Goal: Transaction & Acquisition: Purchase product/service

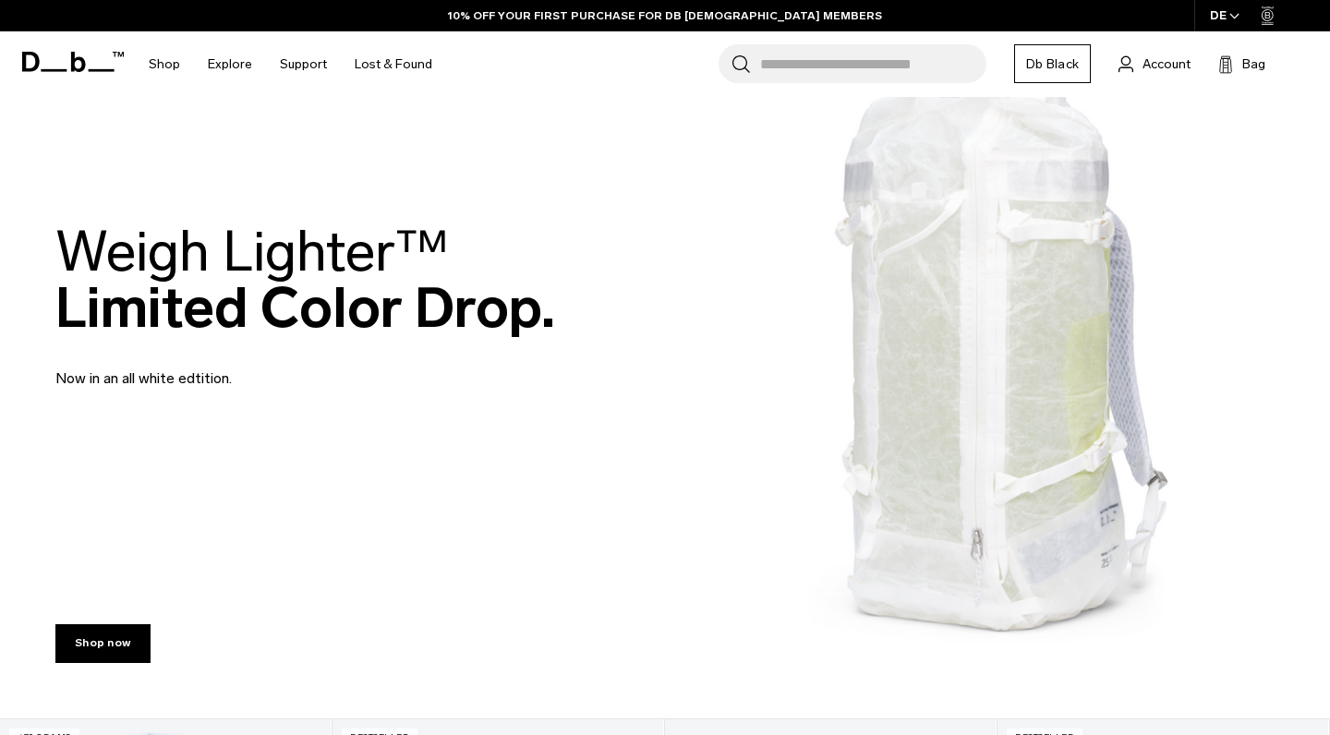
scroll to position [145, 0]
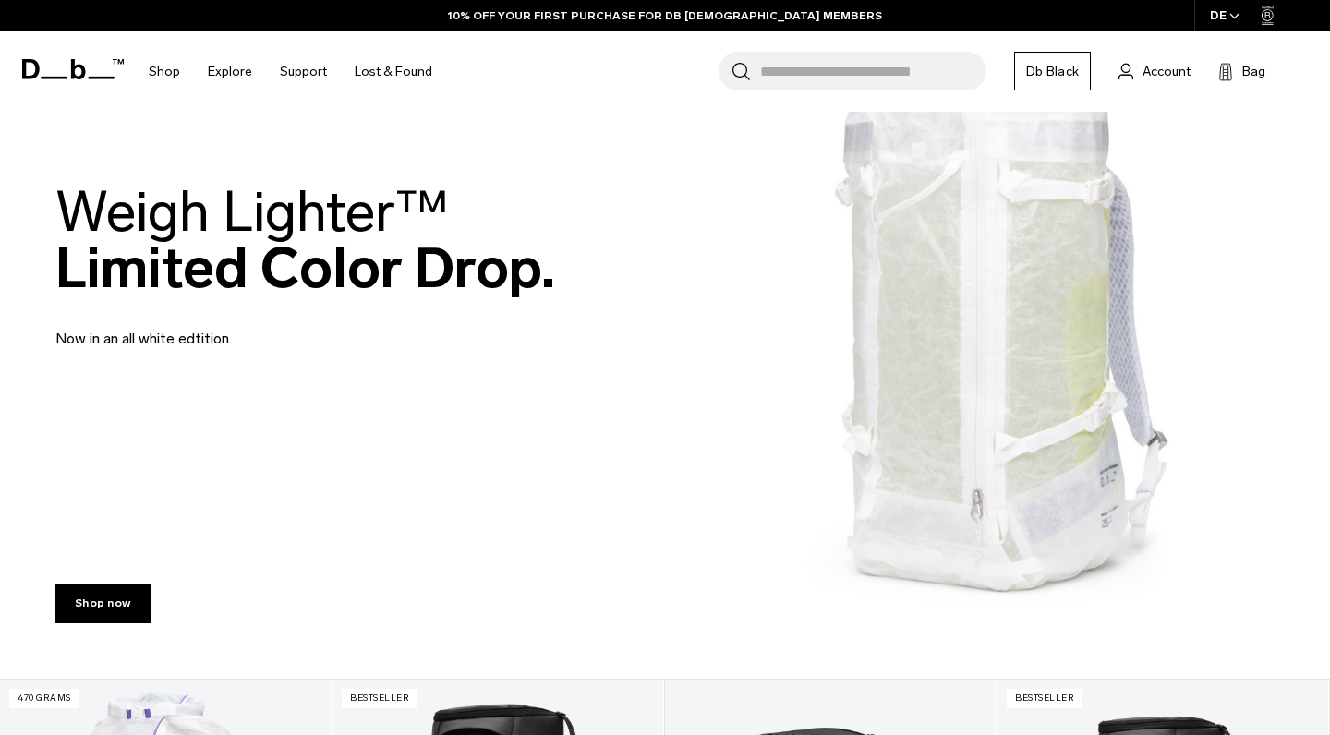
click at [855, 275] on div "Weigh Lighter™  Limited Color Drop. Now in an all white edtition." at bounding box center [664, 266] width 1219 height 277
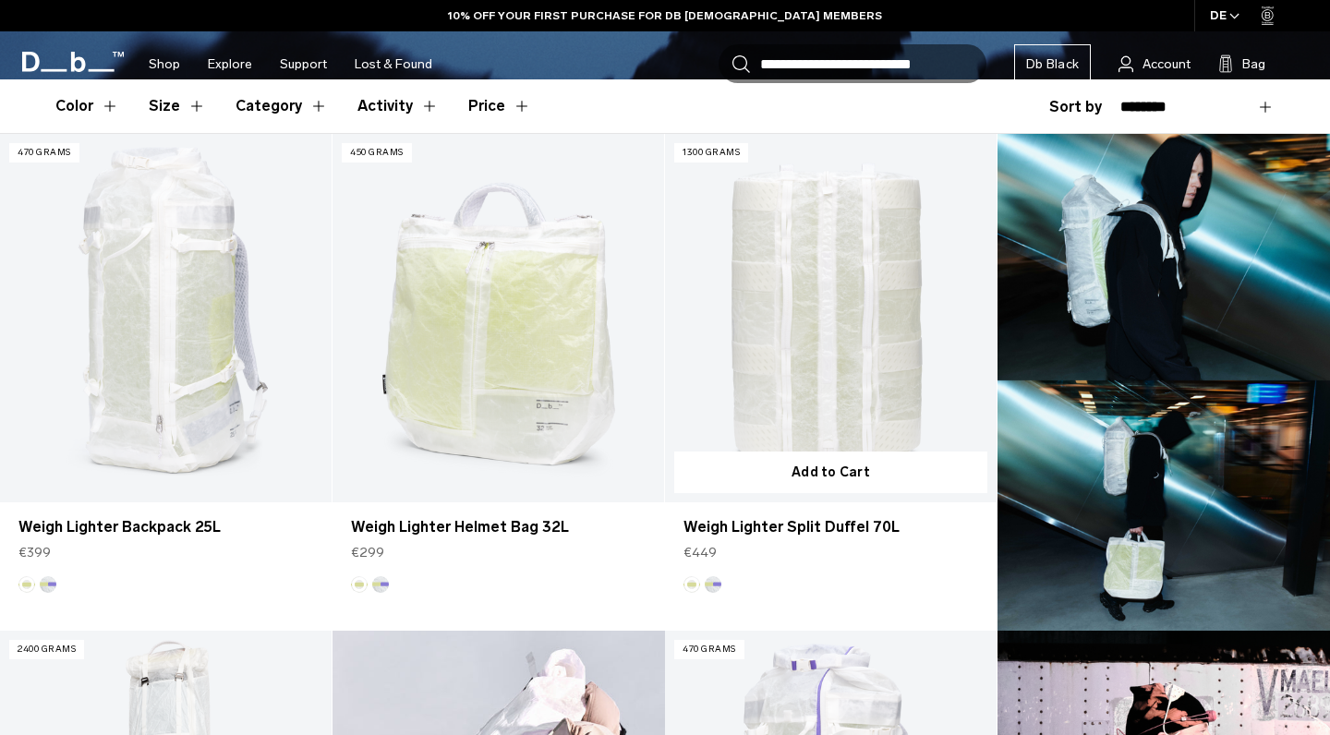
click at [715, 585] on button "Aurora" at bounding box center [713, 584] width 17 height 17
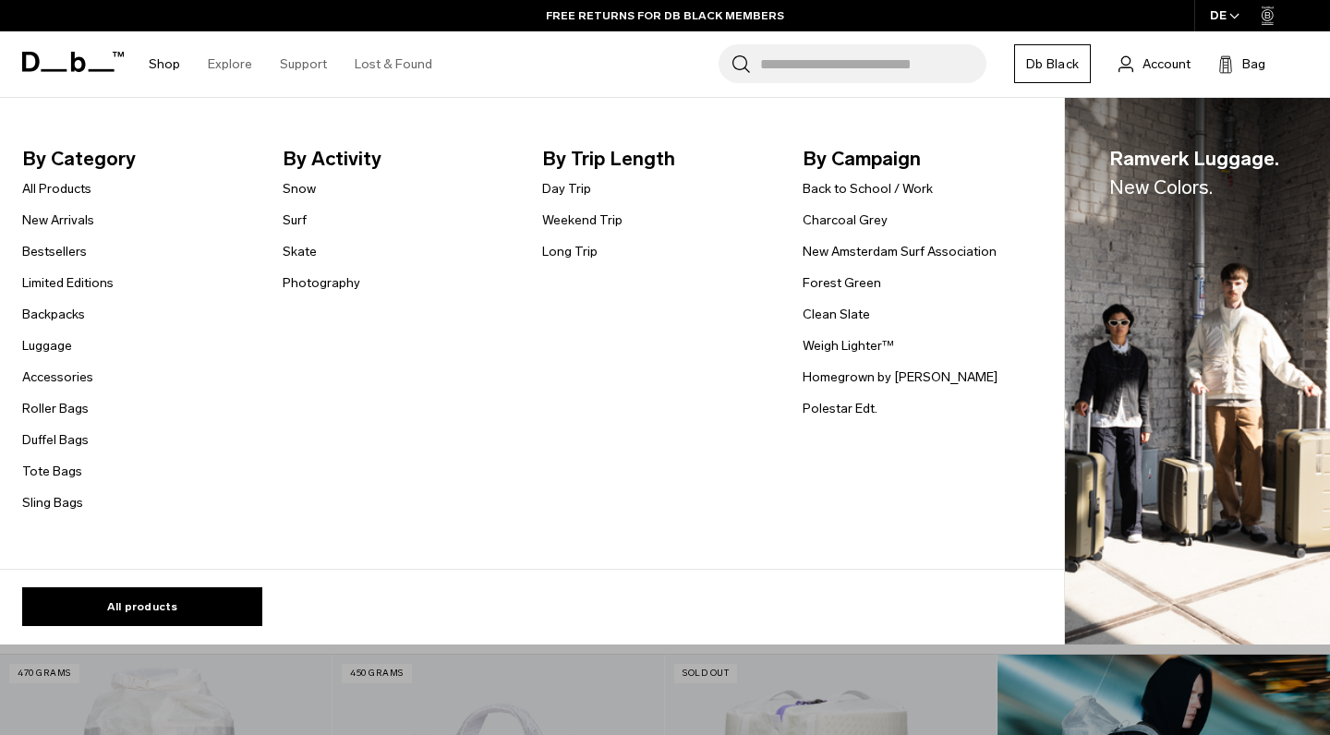
click at [161, 63] on link "Shop" at bounding box center [164, 64] width 31 height 66
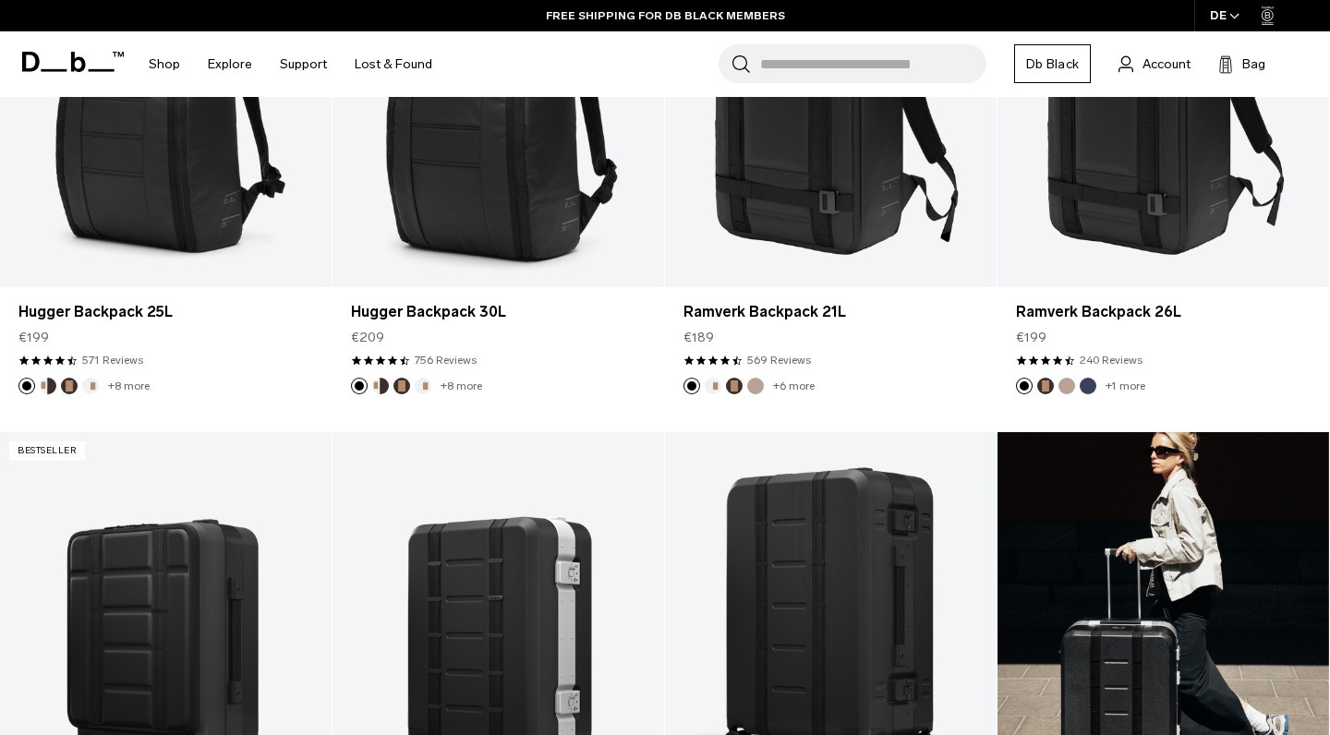
scroll to position [362, 0]
